Goal: Transaction & Acquisition: Purchase product/service

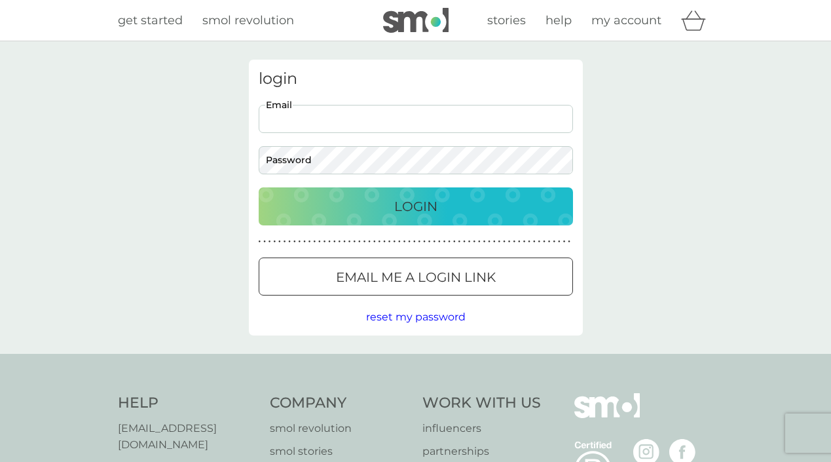
type input "[EMAIL_ADDRESS][DOMAIN_NAME]"
click at [436, 211] on p "Login" at bounding box center [415, 206] width 43 height 21
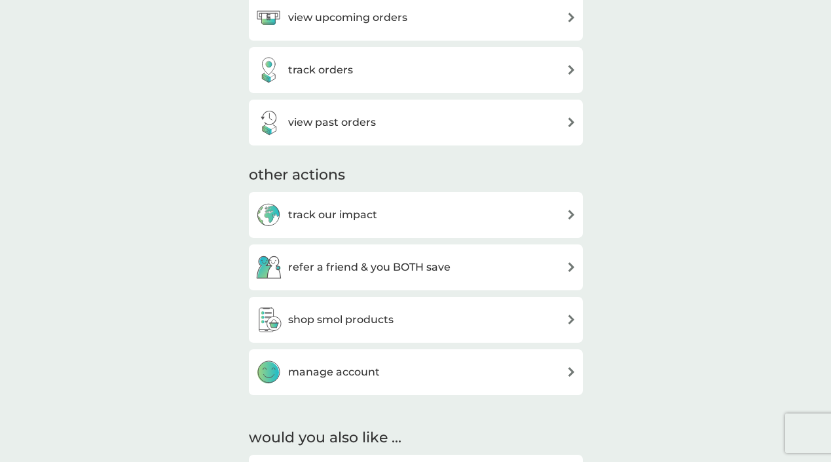
scroll to position [527, 0]
click at [390, 318] on h3 "shop smol products" at bounding box center [340, 319] width 105 height 17
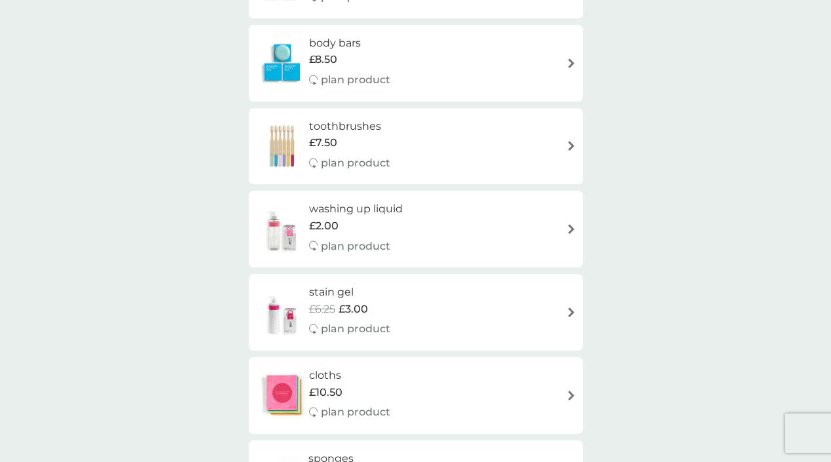
scroll to position [1093, 0]
click at [402, 217] on div "£2.00" at bounding box center [356, 225] width 94 height 17
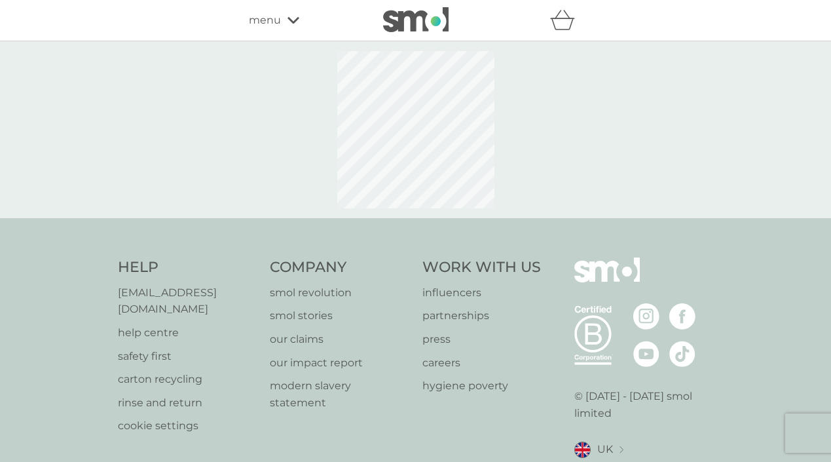
select select "112"
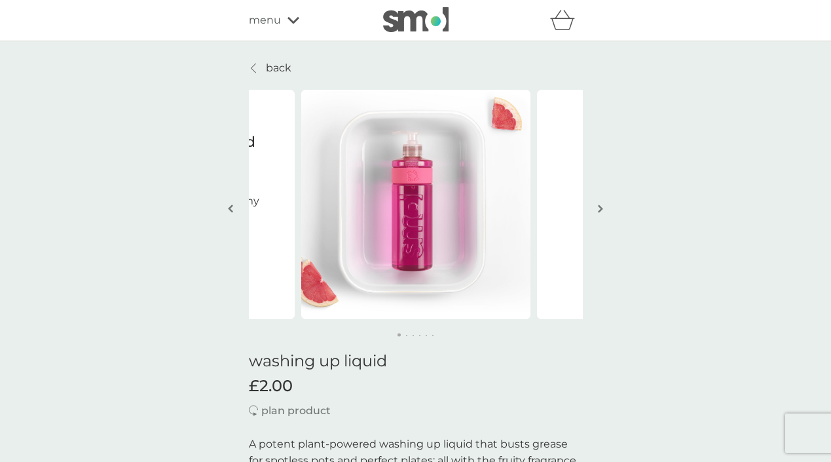
scroll to position [75, 0]
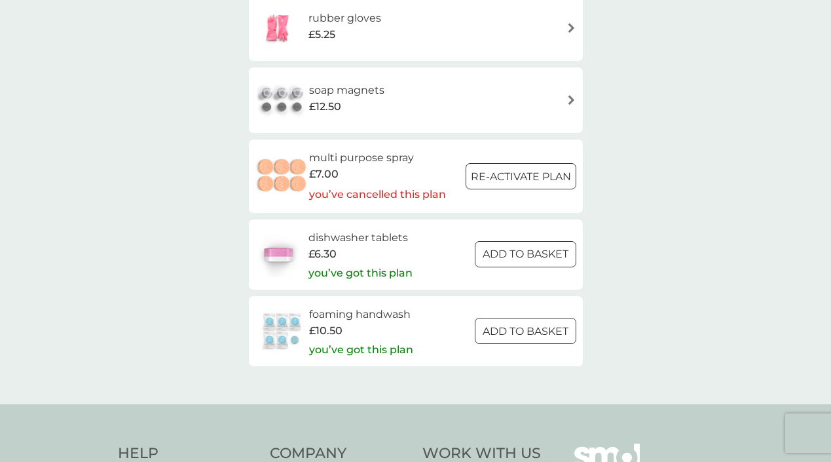
scroll to position [1872, 0]
click at [413, 309] on div "foaming handwash £10.50 you’ve got this plan ADD TO BASKET" at bounding box center [415, 330] width 321 height 50
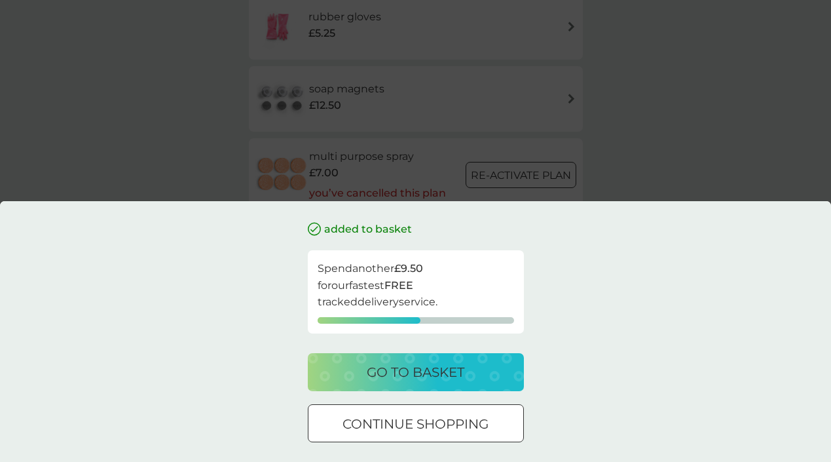
click at [450, 417] on p "continue shopping" at bounding box center [416, 423] width 146 height 21
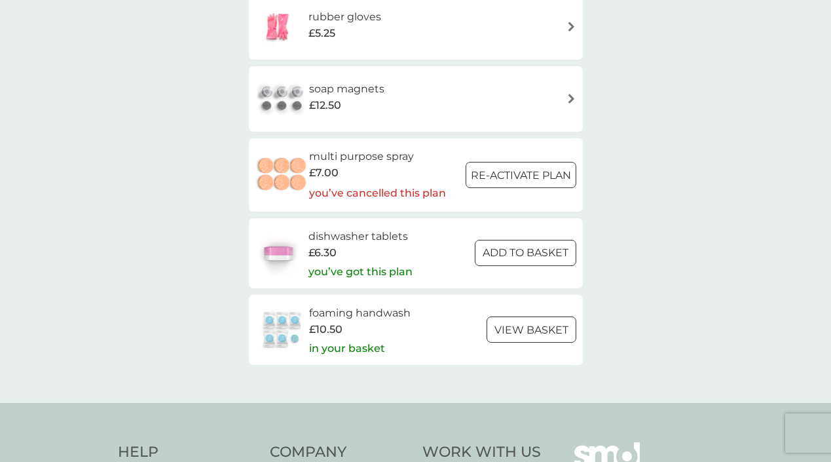
click at [333, 305] on h6 "foaming handwash" at bounding box center [360, 313] width 102 height 17
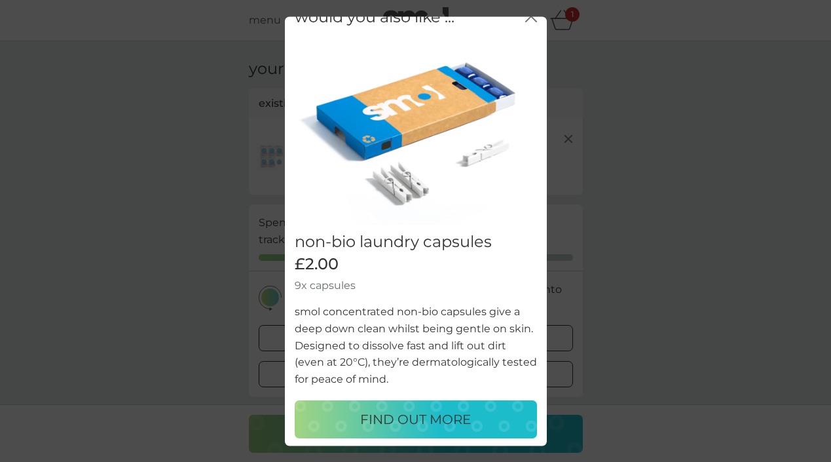
scroll to position [18, 0]
click at [525, 20] on div "would you also like ... close" at bounding box center [416, 18] width 262 height 39
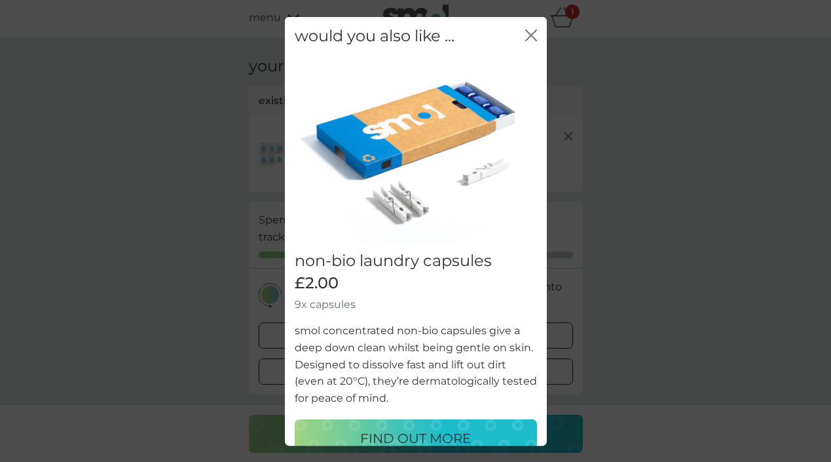
scroll to position [0, 0]
click at [530, 31] on icon "close" at bounding box center [531, 35] width 12 height 12
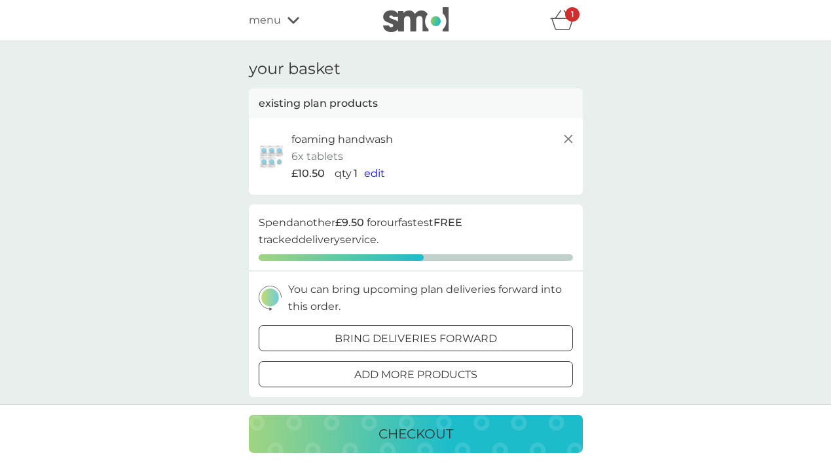
click at [274, 149] on img at bounding box center [271, 156] width 33 height 28
click at [307, 145] on p "foaming handwash" at bounding box center [343, 139] width 102 height 17
click at [255, 14] on span "menu" at bounding box center [265, 20] width 32 height 17
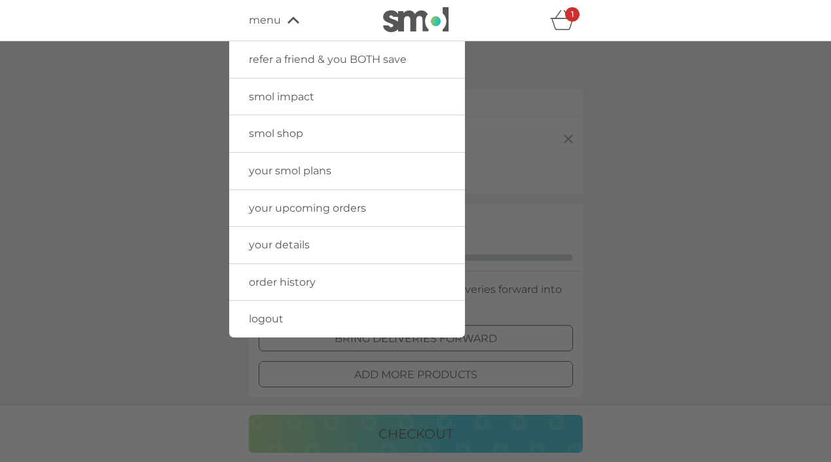
click at [282, 134] on span "smol shop" at bounding box center [276, 133] width 54 height 12
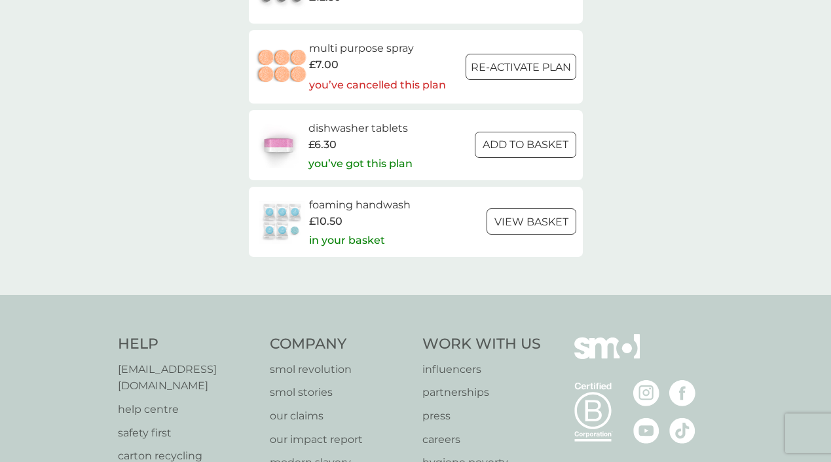
scroll to position [1995, 0]
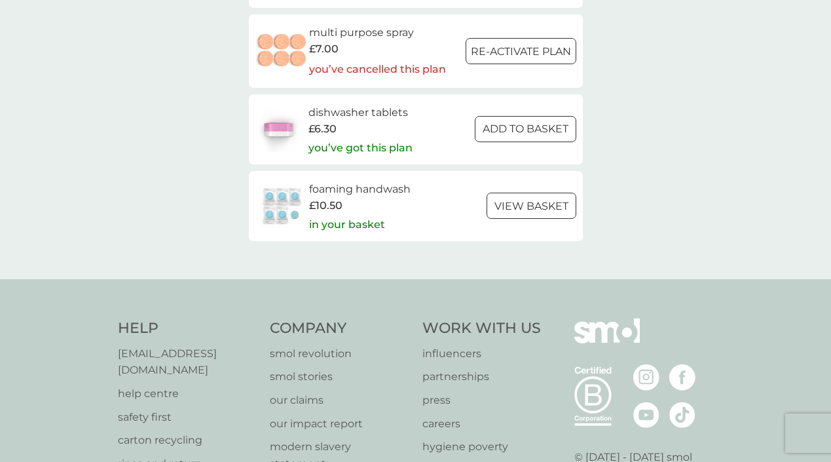
click at [292, 183] on img at bounding box center [282, 206] width 54 height 46
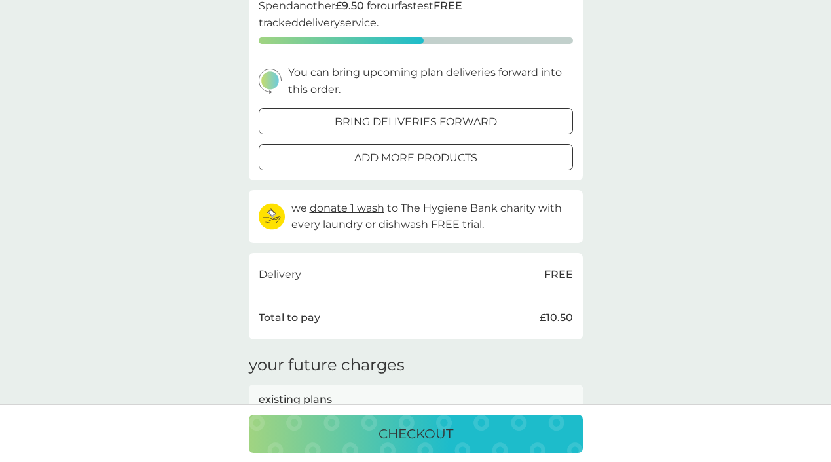
scroll to position [217, 0]
click at [357, 149] on p "add more products" at bounding box center [415, 157] width 123 height 17
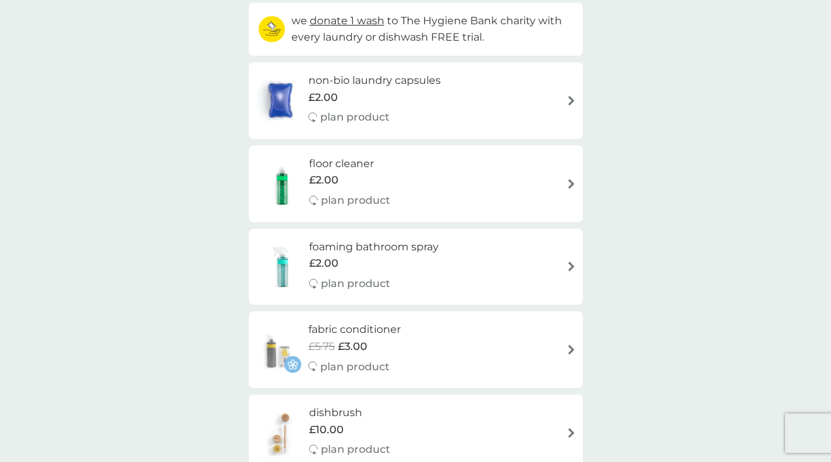
scroll to position [33, 0]
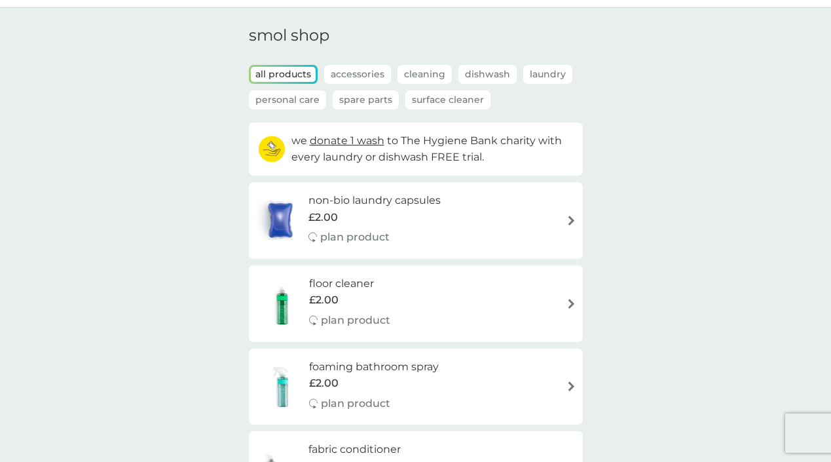
click at [359, 72] on p "Accessories" at bounding box center [357, 74] width 67 height 19
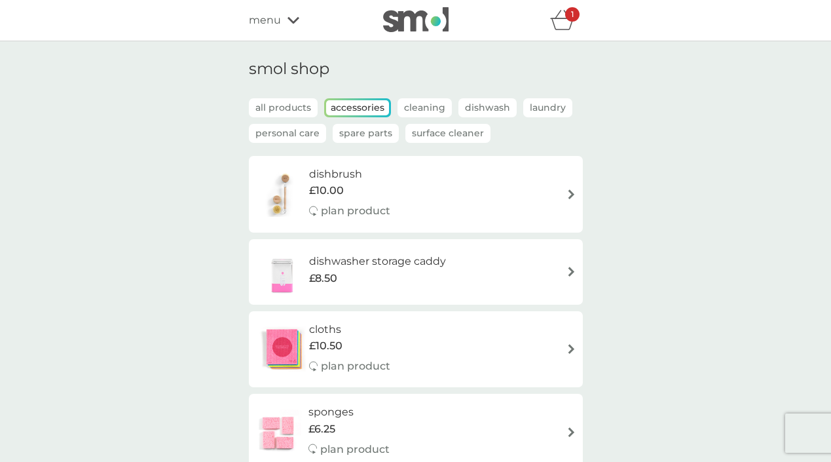
scroll to position [0, 0]
click at [272, 130] on p "Personal Care" at bounding box center [287, 133] width 77 height 19
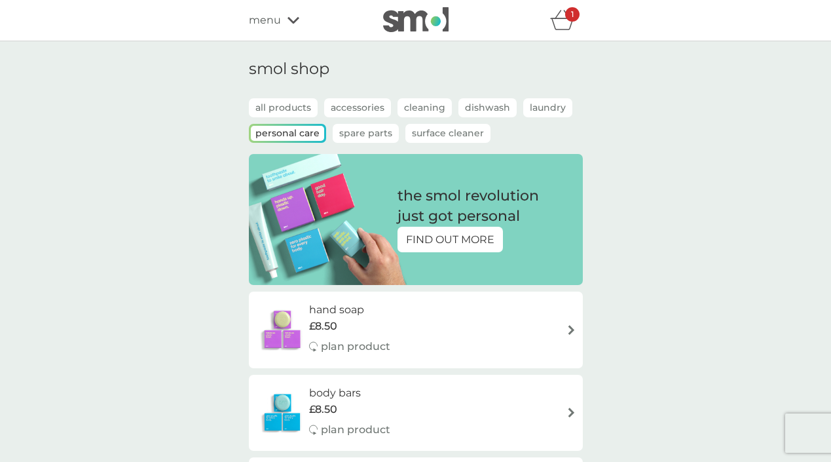
click at [434, 34] on div "refer a friend & you BOTH save smol impact smol shop your smol plans your upcom…" at bounding box center [415, 20] width 831 height 41
click at [430, 27] on img at bounding box center [416, 19] width 66 height 25
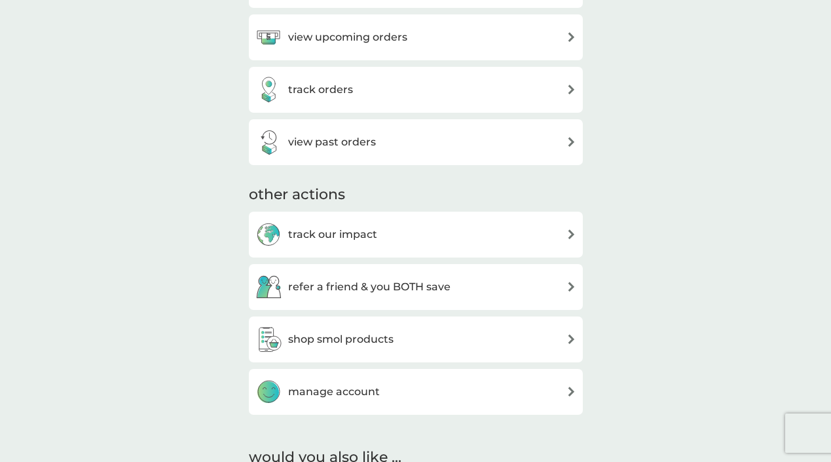
scroll to position [510, 0]
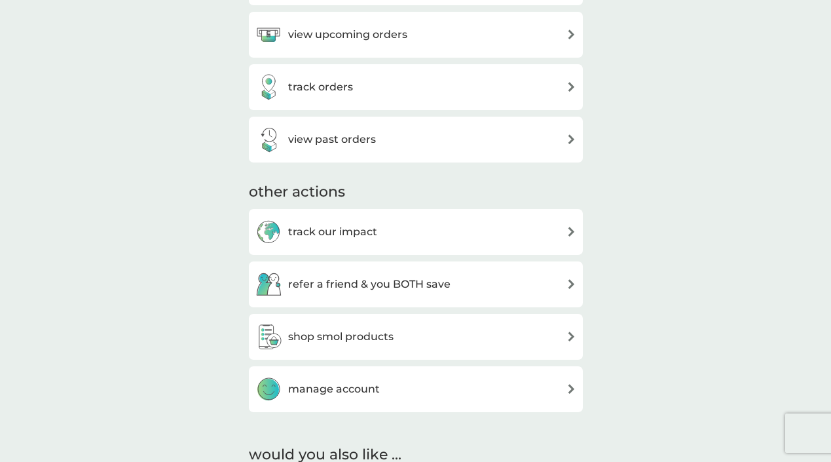
click at [391, 139] on div "view past orders" at bounding box center [415, 139] width 321 height 26
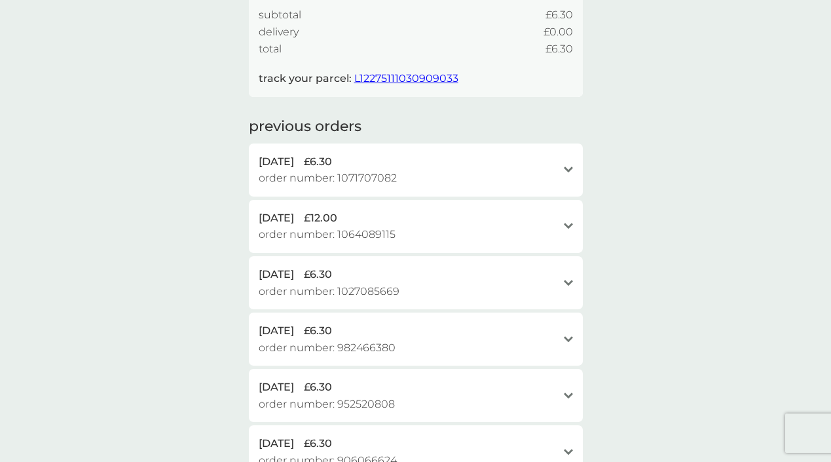
click at [417, 225] on div "29 Jul 2025 £12.00 order number: 1064089115" at bounding box center [408, 226] width 299 height 33
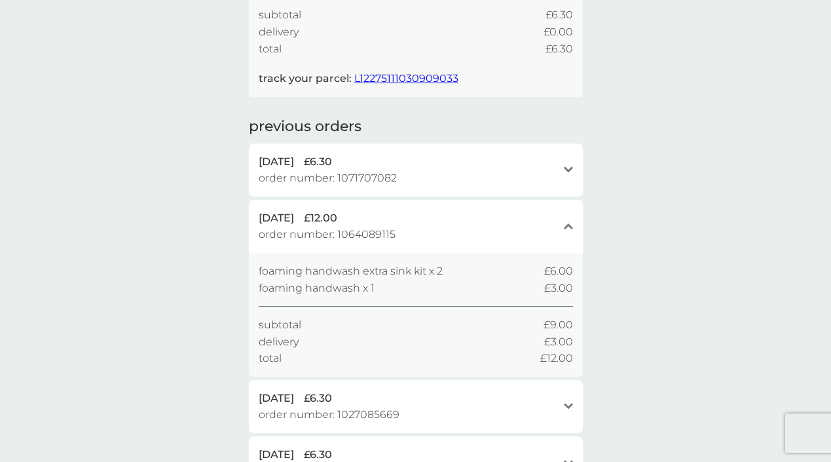
click at [259, 264] on span "foaming handwash extra sink kit x 2" at bounding box center [351, 271] width 184 height 17
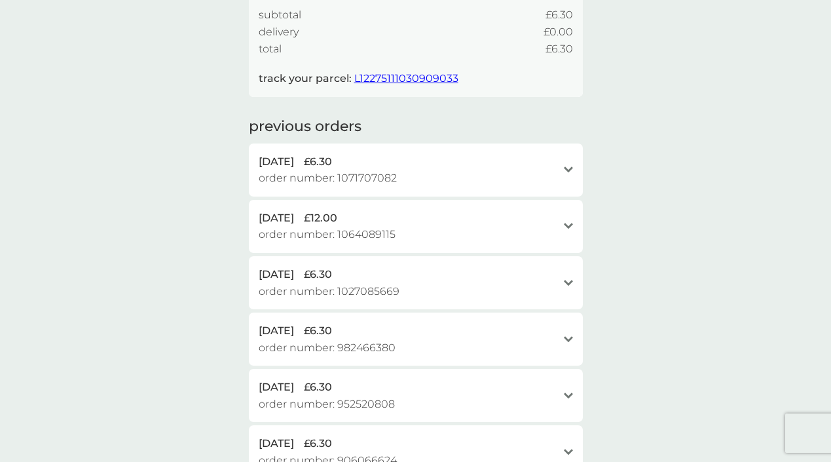
click at [282, 200] on div "29 Jul 2025 £12.00 order number: 1064089115 open" at bounding box center [416, 226] width 334 height 53
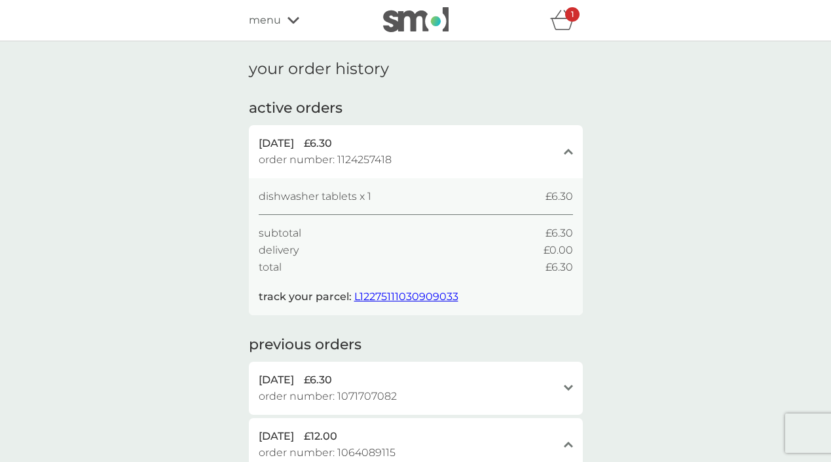
click at [262, 9] on div "refer a friend & you BOTH save smol impact smol shop your smol plans your upcom…" at bounding box center [416, 20] width 334 height 26
click at [266, 24] on span "menu" at bounding box center [265, 20] width 32 height 17
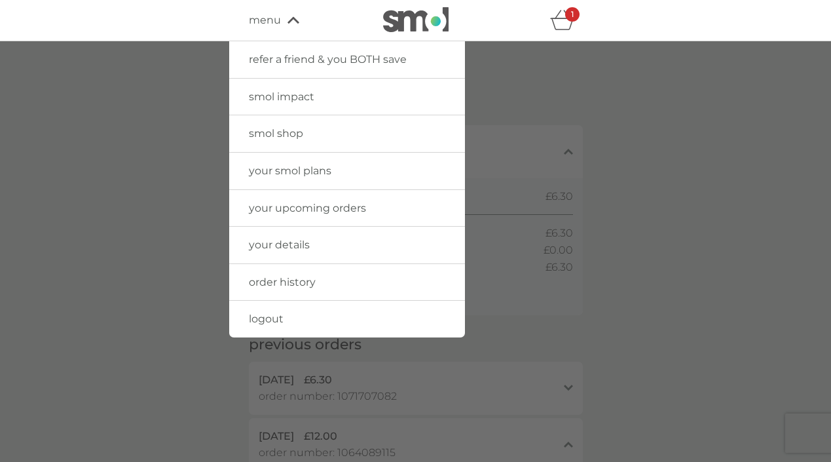
click at [288, 141] on link "smol shop" at bounding box center [347, 133] width 236 height 37
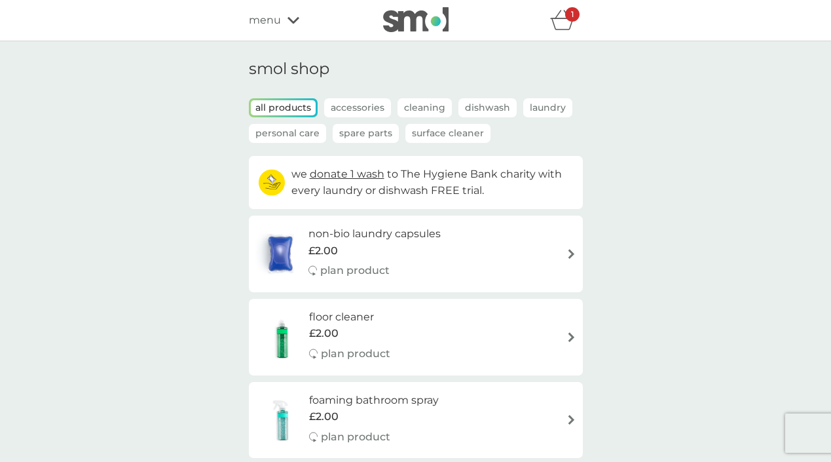
click at [419, 22] on img at bounding box center [416, 19] width 66 height 25
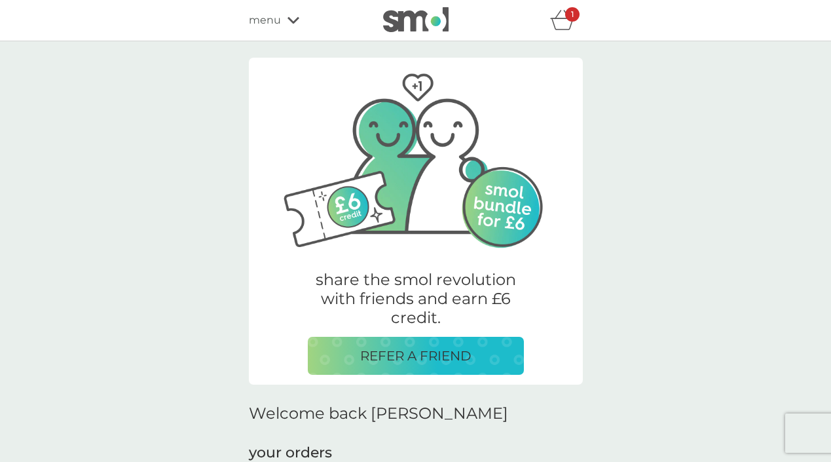
click at [279, 27] on span "menu" at bounding box center [265, 20] width 32 height 17
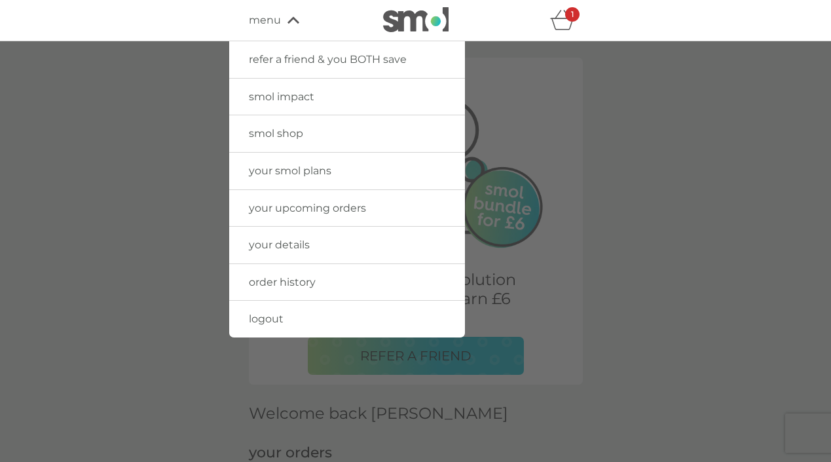
click at [289, 138] on span "smol shop" at bounding box center [276, 133] width 54 height 12
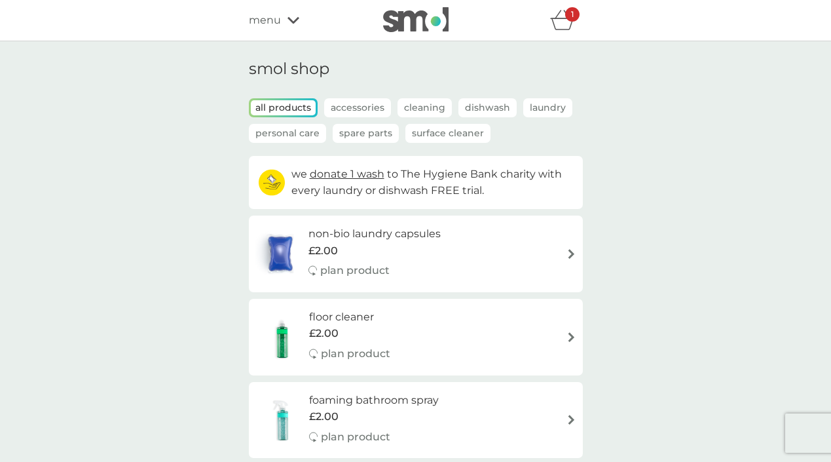
click at [337, 111] on p "Accessories" at bounding box center [357, 107] width 67 height 19
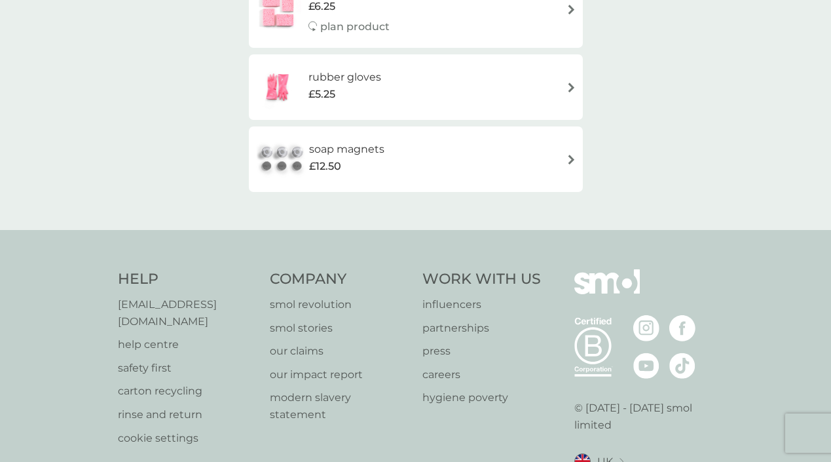
scroll to position [423, 0]
click at [231, 303] on p "[EMAIL_ADDRESS][DOMAIN_NAME]" at bounding box center [188, 312] width 140 height 33
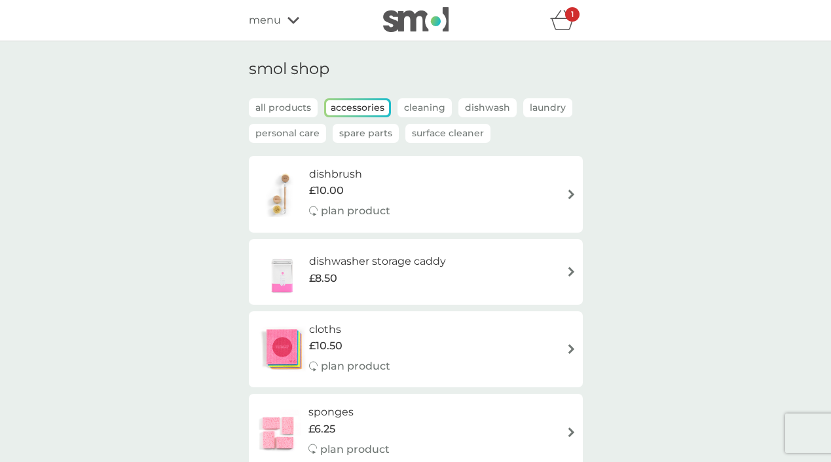
scroll to position [0, 0]
click at [261, 21] on span "menu" at bounding box center [265, 20] width 32 height 17
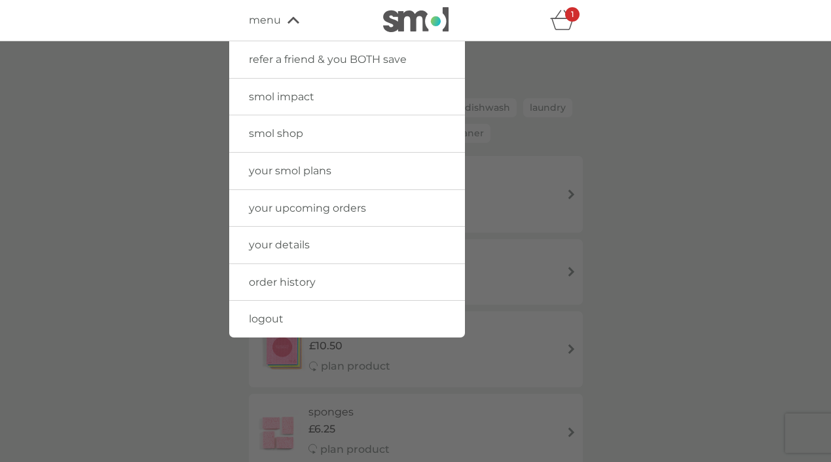
click at [307, 280] on span "order history" at bounding box center [282, 282] width 67 height 12
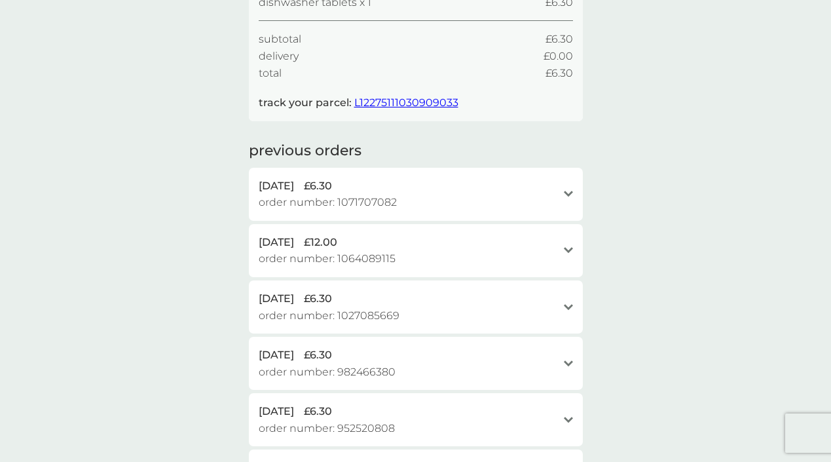
scroll to position [225, 0]
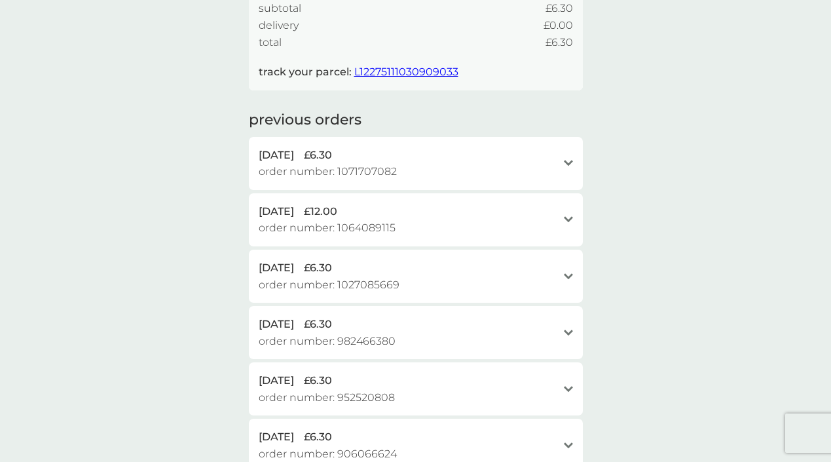
click at [303, 219] on span "order number: 1064089115" at bounding box center [327, 227] width 137 height 17
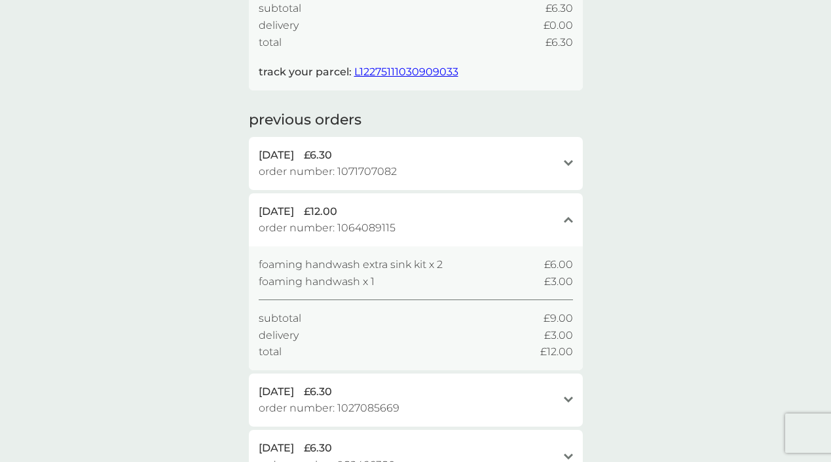
click at [262, 257] on span "foaming handwash extra sink kit x 2" at bounding box center [351, 264] width 184 height 17
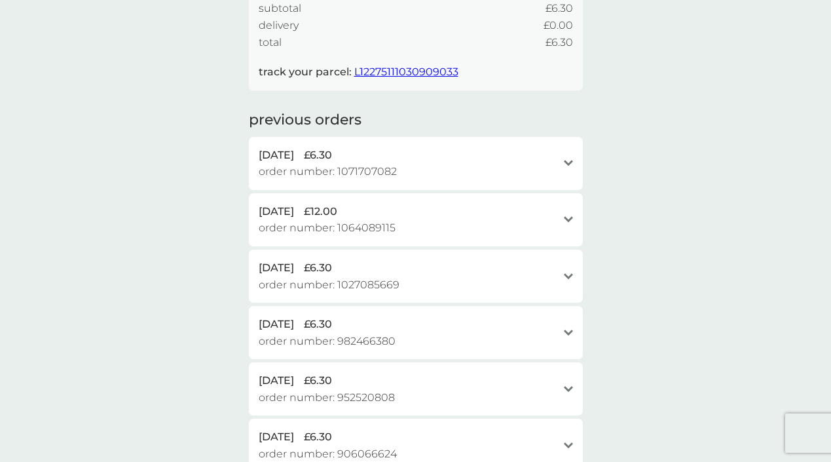
click at [264, 208] on span "29 Jul 2025" at bounding box center [276, 211] width 35 height 17
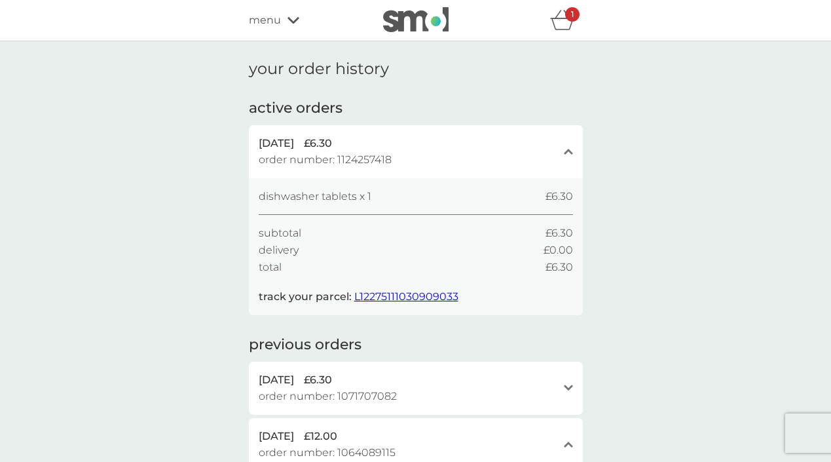
scroll to position [0, 0]
click at [275, 27] on span "menu" at bounding box center [265, 20] width 32 height 17
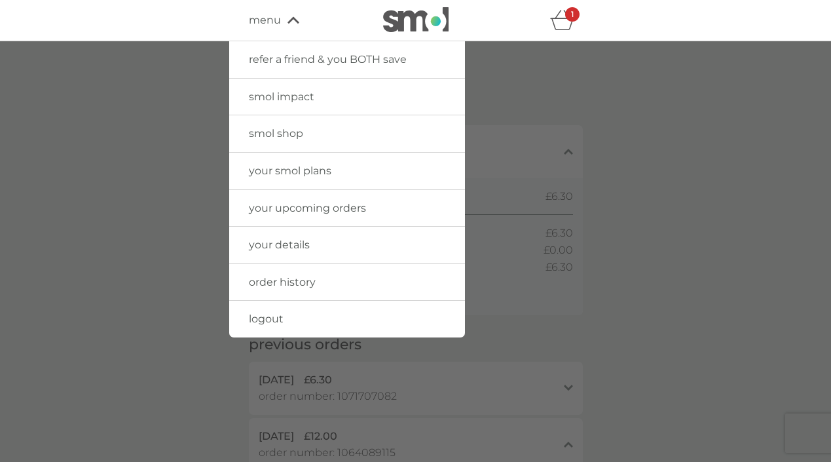
click at [321, 173] on span "your smol plans" at bounding box center [290, 170] width 83 height 12
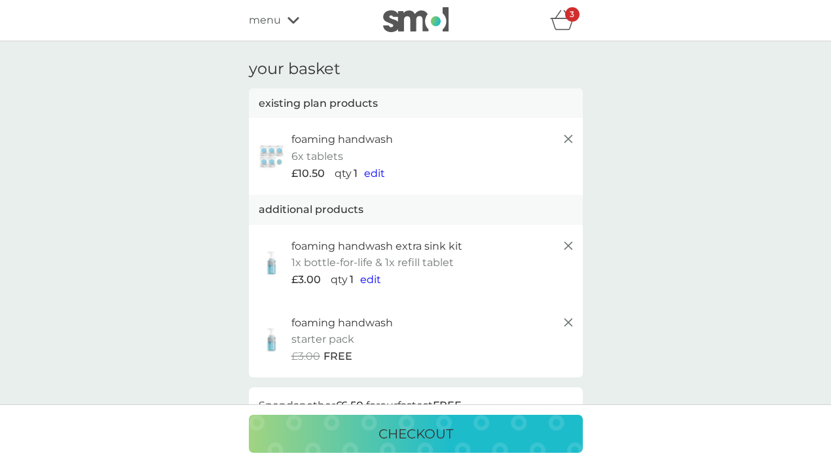
click at [563, 138] on icon at bounding box center [569, 139] width 16 height 16
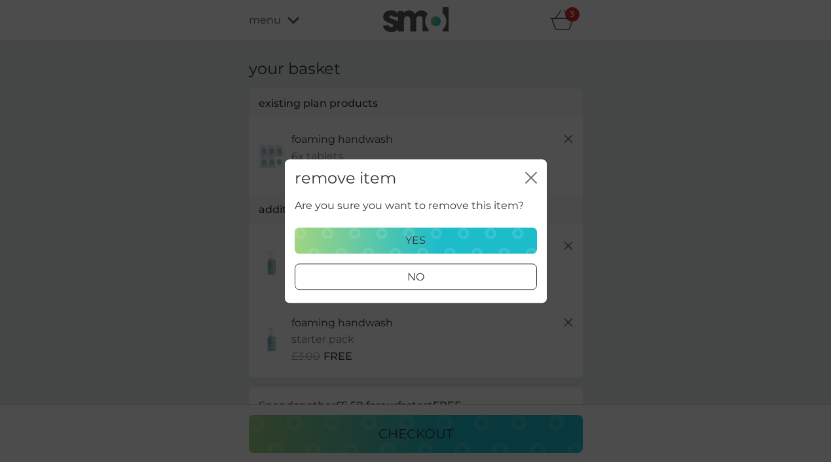
click at [417, 237] on p "yes" at bounding box center [416, 240] width 20 height 17
